Goal: Navigation & Orientation: Find specific page/section

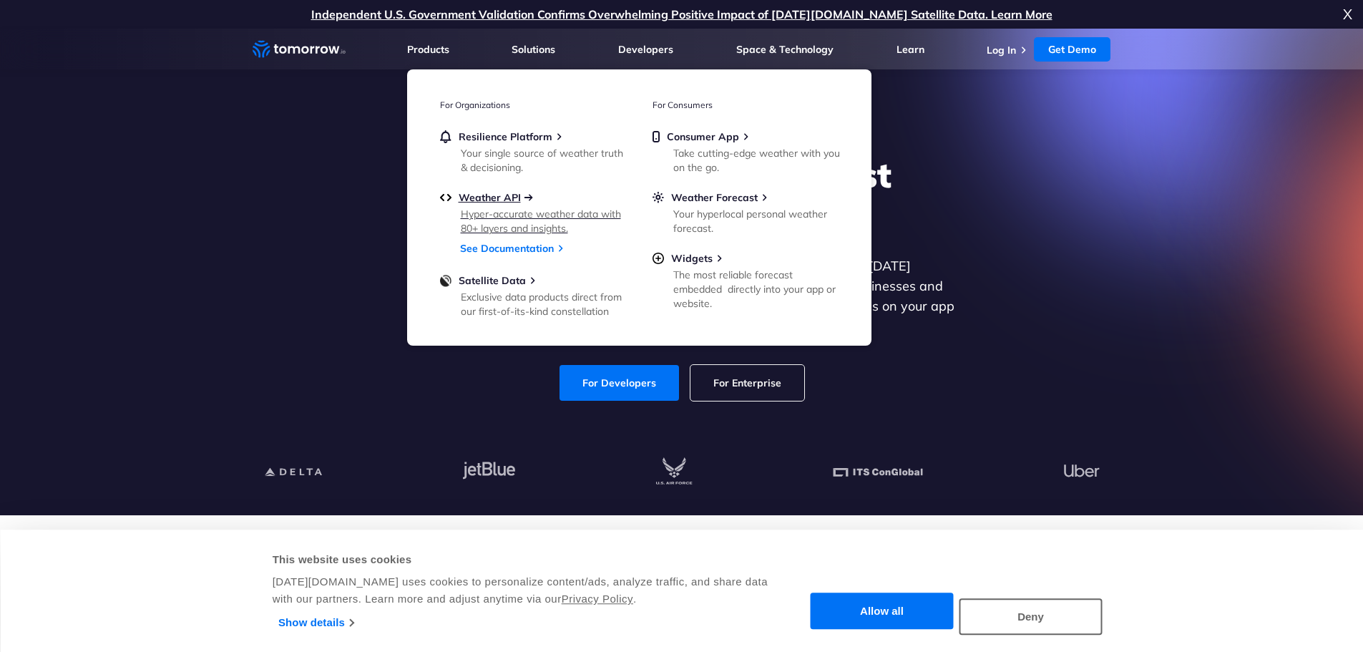
click at [481, 191] on span "Weather API" at bounding box center [490, 197] width 62 height 13
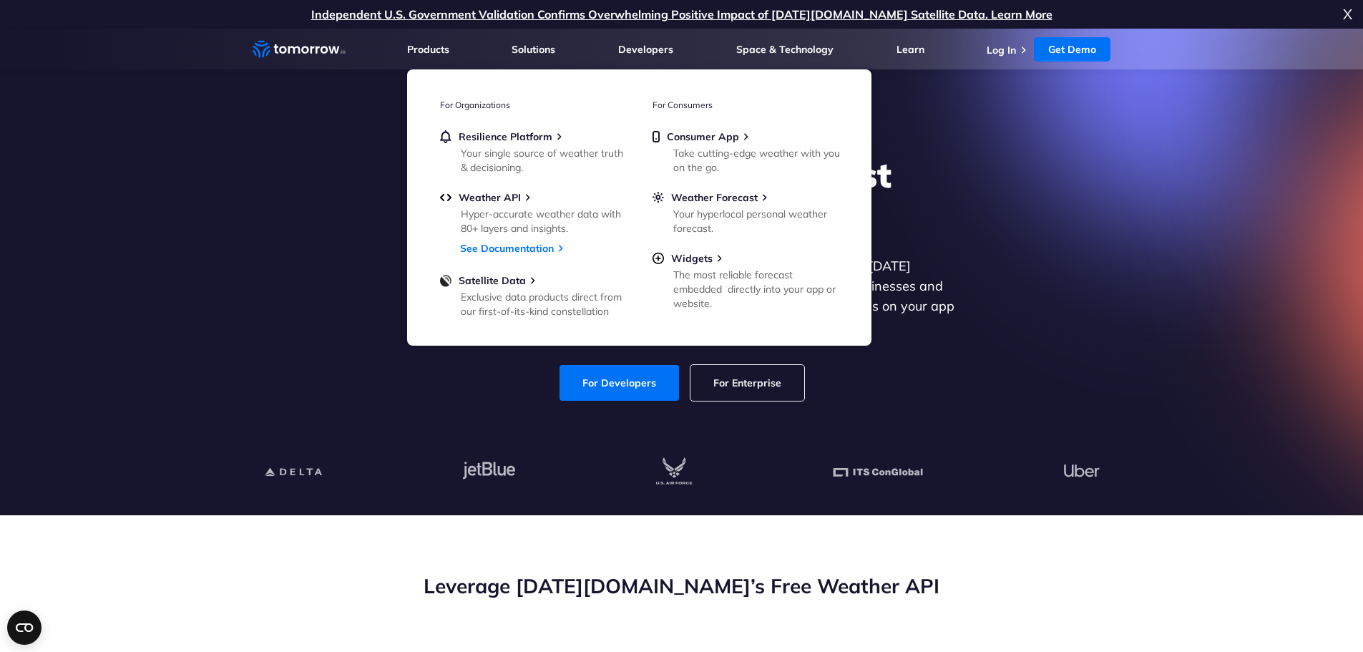
click at [452, 54] on ul "Products Products For Organizations Resilience Platform Your single source of w…" at bounding box center [759, 49] width 704 height 41
click at [442, 49] on link "Products" at bounding box center [428, 49] width 42 height 13
